Goal: Information Seeking & Learning: Learn about a topic

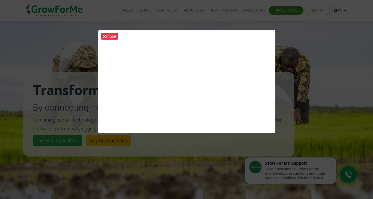
click at [293, 46] on div "Close" at bounding box center [186, 99] width 373 height 199
click at [110, 34] on button "Close" at bounding box center [109, 36] width 17 height 7
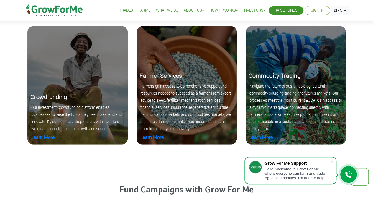
scroll to position [609, 0]
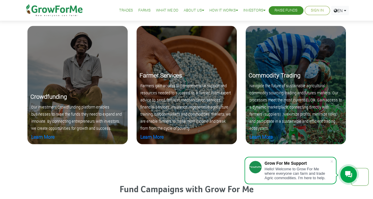
click at [114, 98] on h5 "Crowdfunding" at bounding box center [77, 96] width 94 height 7
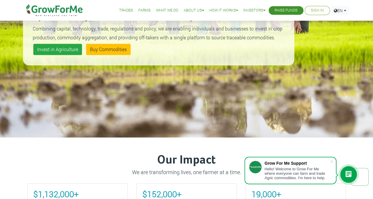
scroll to position [0, 0]
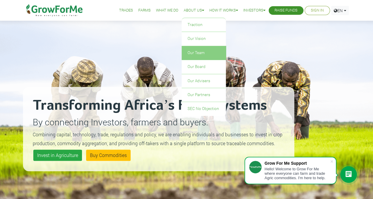
click at [187, 54] on link "Our Team" at bounding box center [204, 53] width 44 height 14
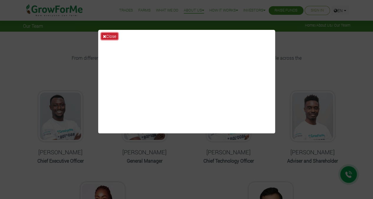
click at [112, 35] on button "Close" at bounding box center [109, 36] width 17 height 7
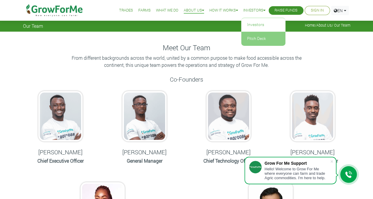
click at [250, 37] on link "Pitch Deck" at bounding box center [263, 39] width 44 height 14
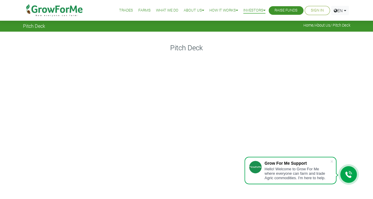
click at [157, 13] on link "What We Do" at bounding box center [167, 10] width 22 height 6
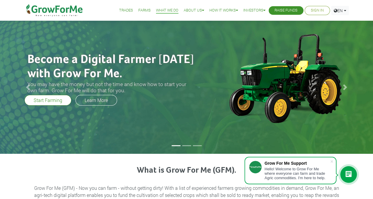
click at [65, 9] on img at bounding box center [54, 10] width 60 height 21
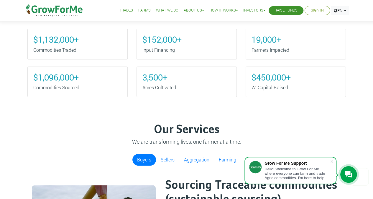
scroll to position [262, 0]
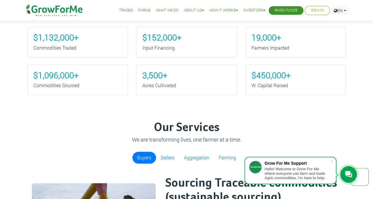
click at [271, 77] on b "$450,000+" at bounding box center [271, 75] width 39 height 11
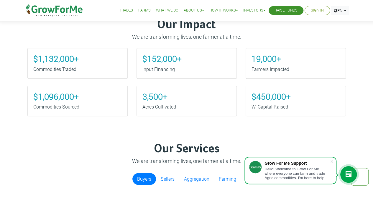
scroll to position [240, 0]
click at [263, 93] on b "$450,000+" at bounding box center [271, 96] width 39 height 11
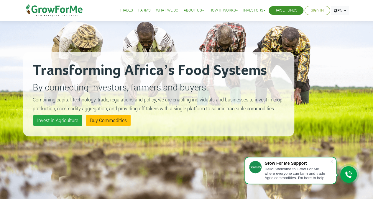
scroll to position [0, 0]
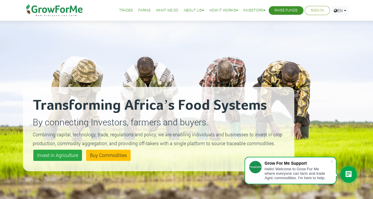
click at [168, 10] on link "What We Do" at bounding box center [167, 10] width 22 height 6
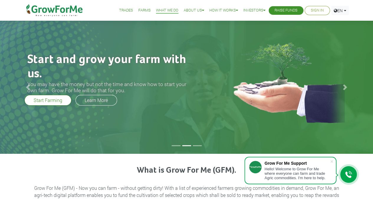
click at [74, 10] on img at bounding box center [54, 10] width 60 height 21
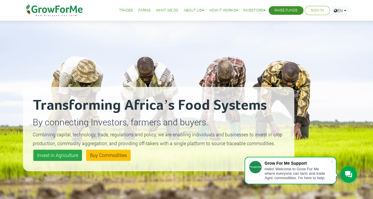
scroll to position [1, 0]
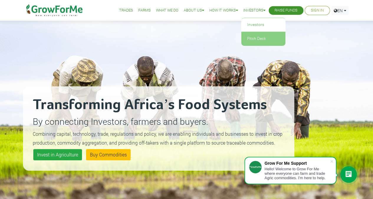
click at [241, 35] on link "Pitch Deck" at bounding box center [263, 39] width 44 height 14
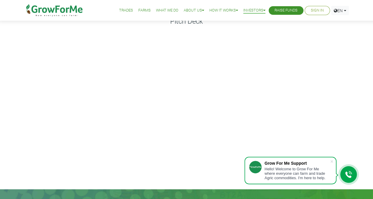
scroll to position [27, 0]
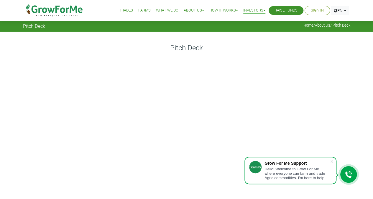
click at [159, 9] on link "What We Do" at bounding box center [167, 10] width 22 height 6
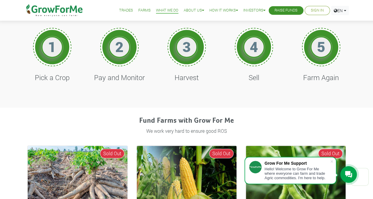
scroll to position [267, 0]
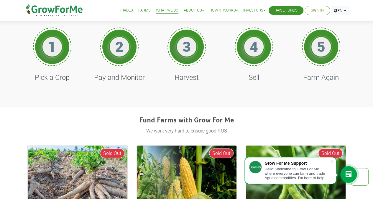
click at [118, 49] on h1 "2" at bounding box center [120, 46] width 18 height 17
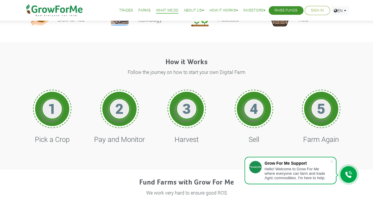
scroll to position [204, 0]
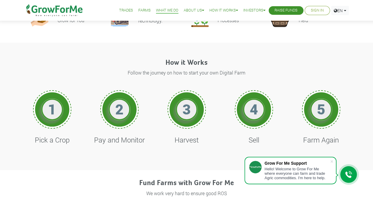
click at [191, 63] on h4 "How it Works" at bounding box center [186, 62] width 327 height 9
click at [54, 108] on h1 "1" at bounding box center [52, 108] width 18 height 17
click at [148, 106] on div "2 Pay and Monitor" at bounding box center [119, 122] width 58 height 77
click at [255, 114] on h1 "4" at bounding box center [254, 108] width 18 height 17
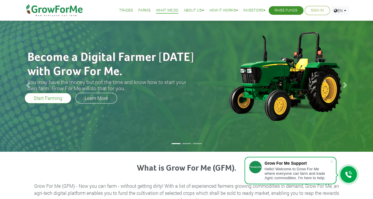
scroll to position [0, 0]
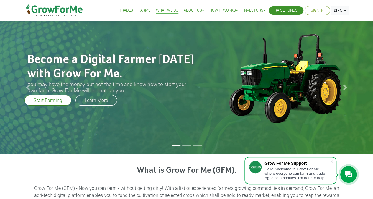
click at [122, 8] on link "Trades" at bounding box center [126, 10] width 14 height 6
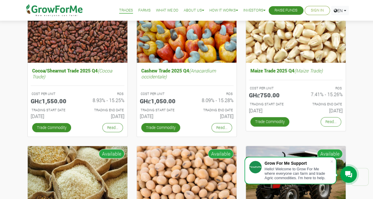
scroll to position [57, 0]
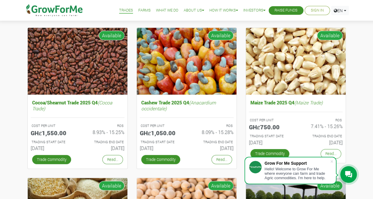
click at [140, 9] on link "Farms" at bounding box center [144, 10] width 12 height 6
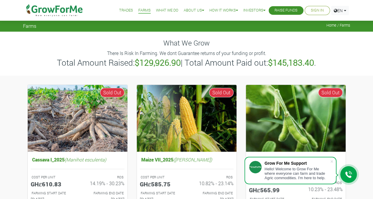
click at [159, 12] on link "What We Do" at bounding box center [167, 10] width 22 height 6
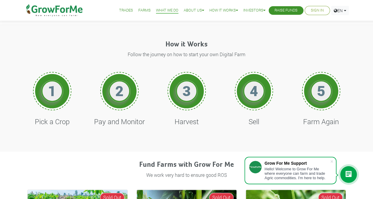
scroll to position [224, 0]
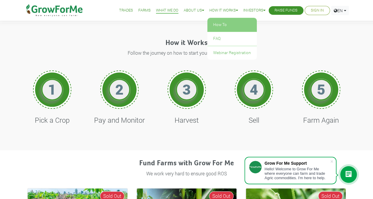
click at [217, 25] on link "How To" at bounding box center [232, 25] width 50 height 14
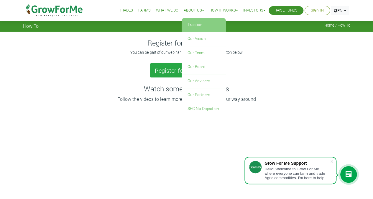
click at [195, 27] on link "Traction" at bounding box center [204, 25] width 44 height 14
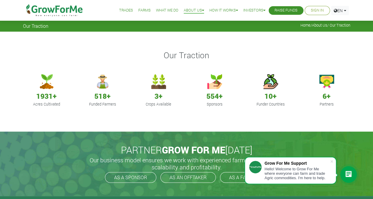
click at [161, 10] on link "What We Do" at bounding box center [167, 10] width 22 height 6
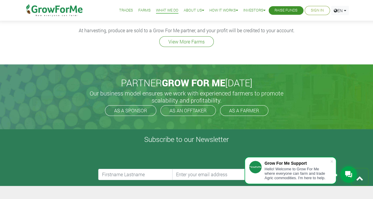
scroll to position [894, 0]
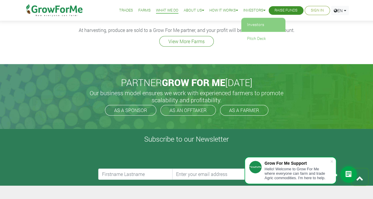
click at [250, 27] on link "Investors" at bounding box center [263, 25] width 44 height 14
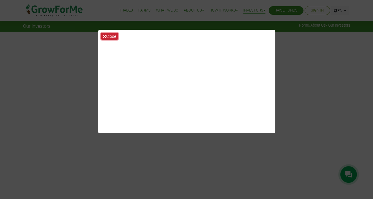
click at [113, 34] on button "Close" at bounding box center [109, 36] width 17 height 7
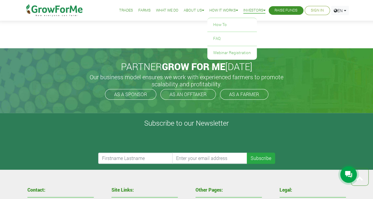
scroll to position [1346, 0]
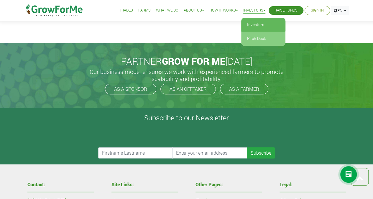
click at [244, 41] on link "Pitch Deck" at bounding box center [263, 39] width 44 height 14
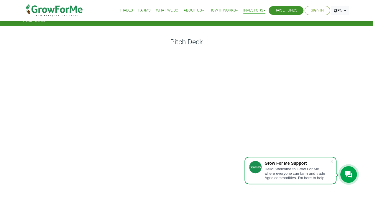
scroll to position [27, 0]
